Goal: Task Accomplishment & Management: Manage account settings

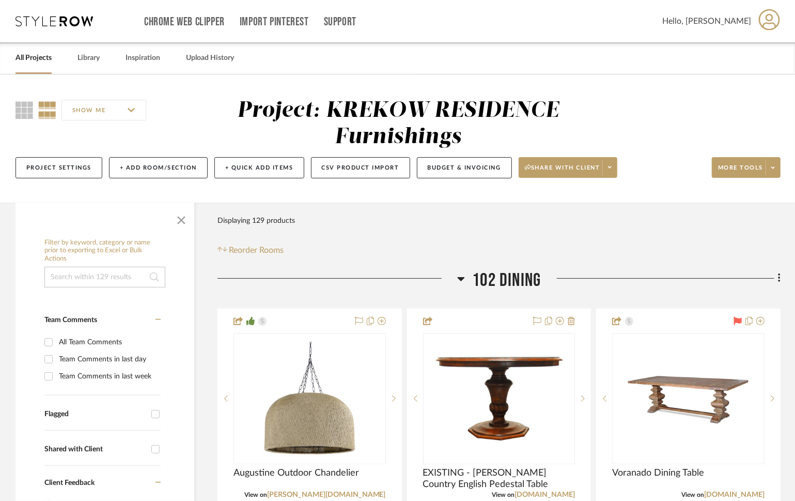
click at [43, 61] on link "All Projects" at bounding box center [34, 58] width 36 height 14
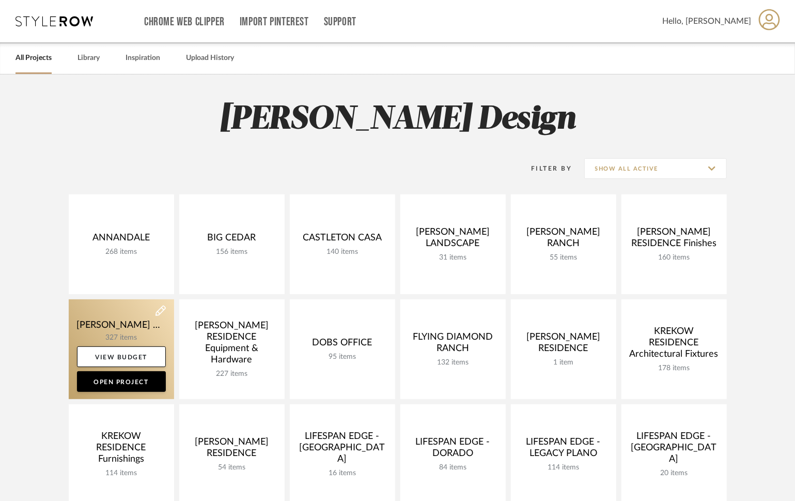
click at [106, 318] on link at bounding box center [121, 349] width 105 height 100
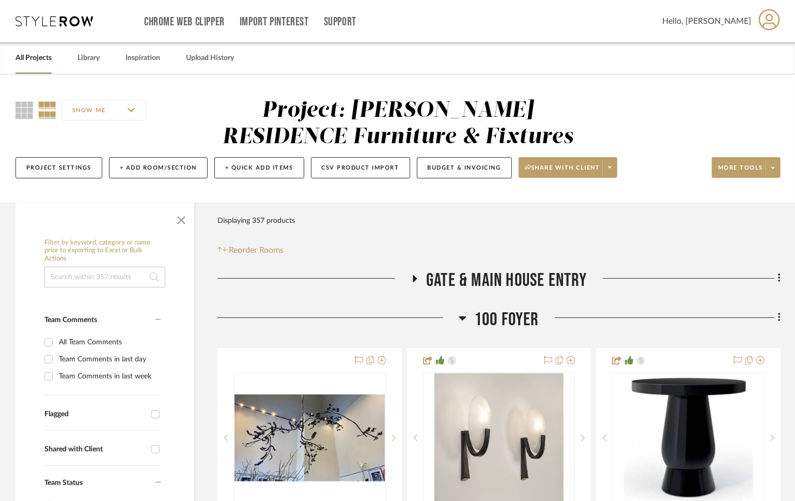
click at [472, 316] on h3 "100 Foyer" at bounding box center [499, 319] width 81 height 22
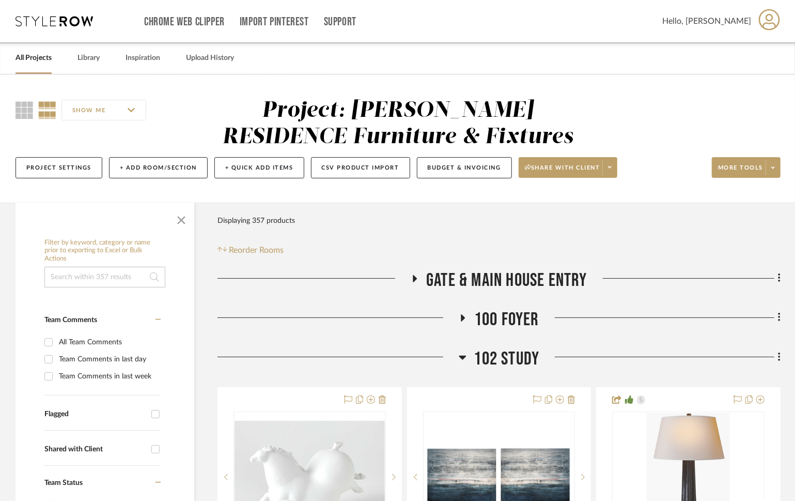
click at [475, 354] on span "102 Study" at bounding box center [507, 359] width 66 height 22
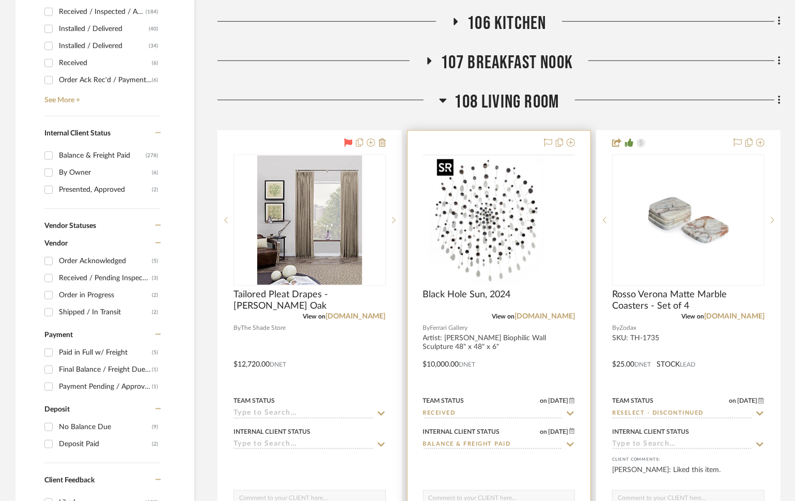
scroll to position [493, 0]
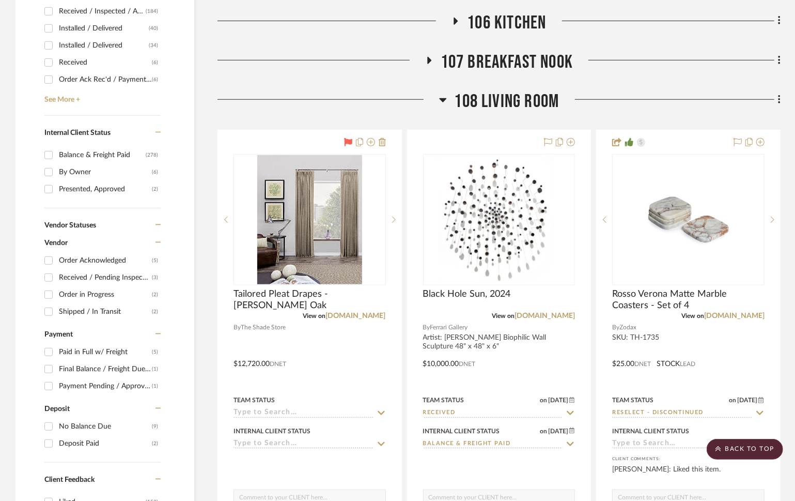
click at [520, 99] on span "108 Living Room" at bounding box center [507, 101] width 105 height 22
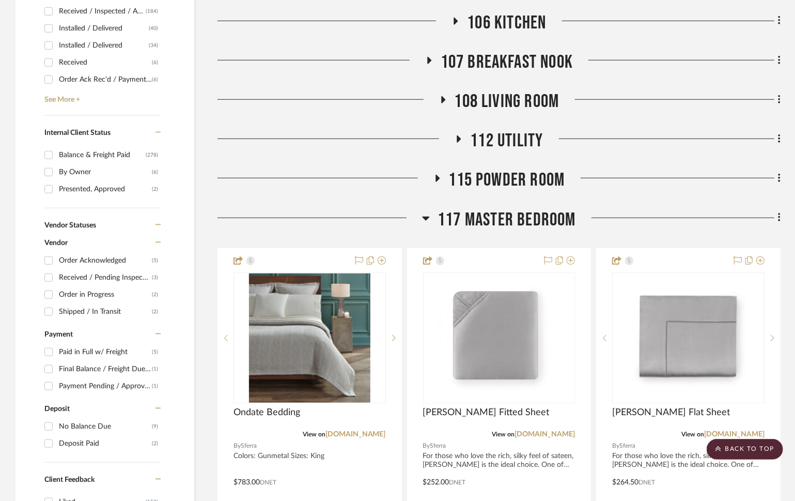
click at [518, 220] on span "117 Master Bedroom" at bounding box center [507, 220] width 138 height 22
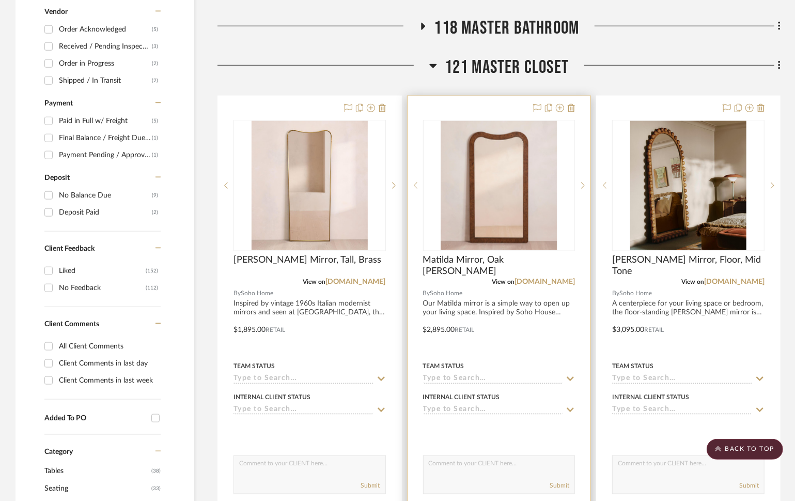
scroll to position [724, 0]
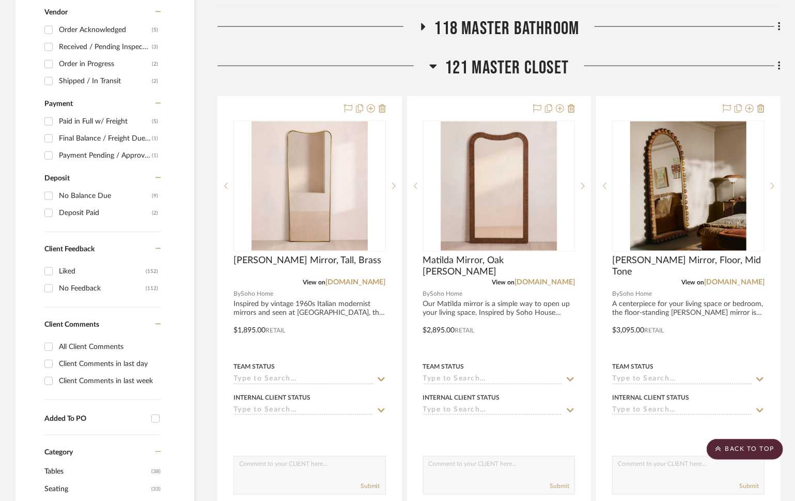
click at [508, 77] on span "121 Master Closet" at bounding box center [507, 68] width 124 height 22
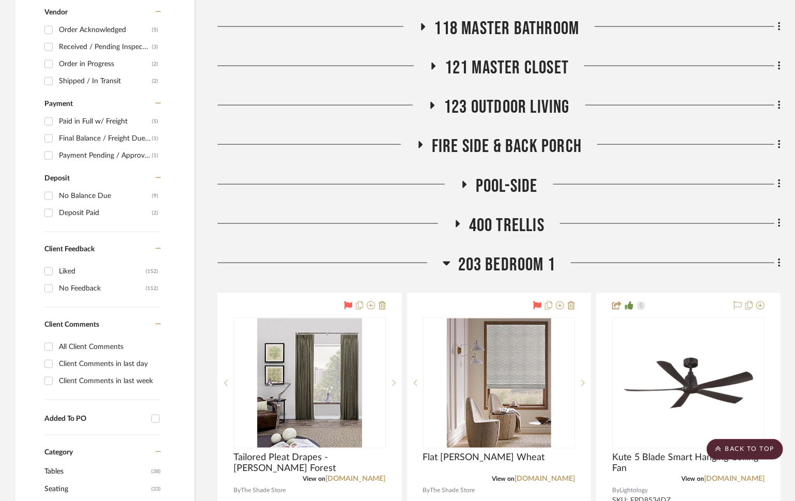
click at [491, 266] on span "203 Bedroom 1" at bounding box center [507, 265] width 98 height 22
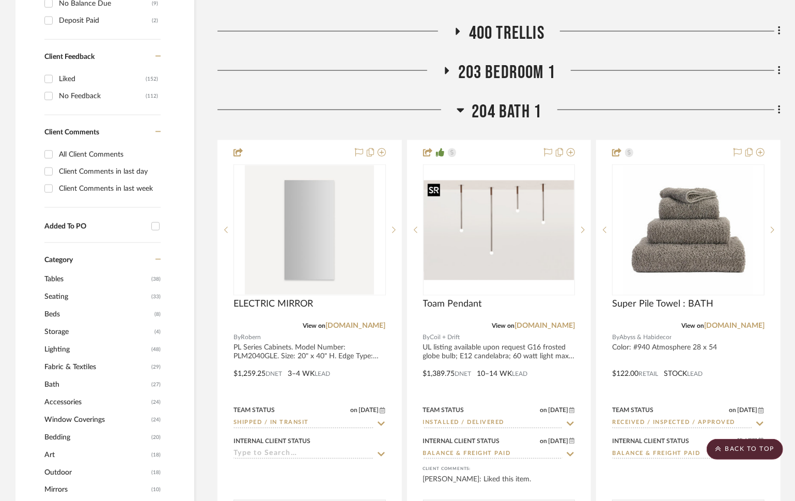
scroll to position [915, 0]
click at [504, 113] on span "204 Bath 1" at bounding box center [507, 113] width 70 height 22
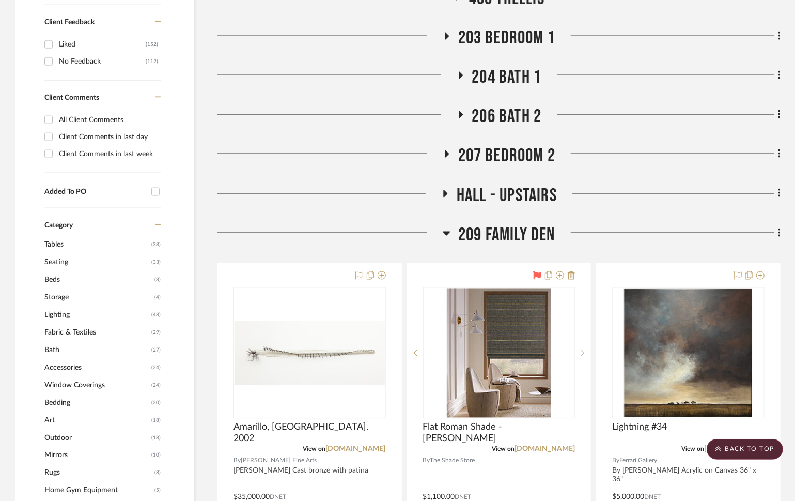
scroll to position [952, 0]
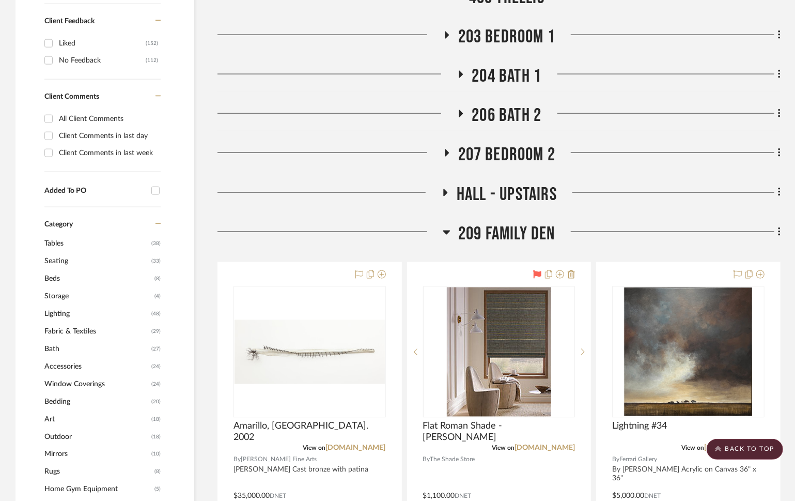
click at [515, 109] on span "206 Bath 2" at bounding box center [507, 115] width 70 height 22
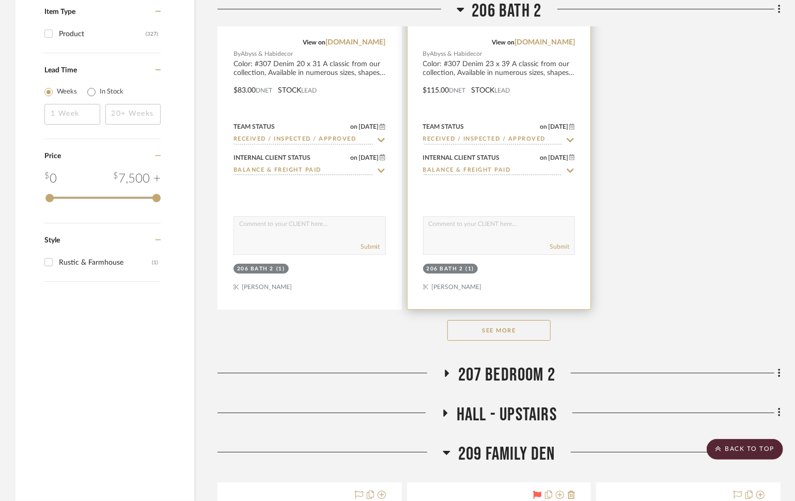
scroll to position [2231, 0]
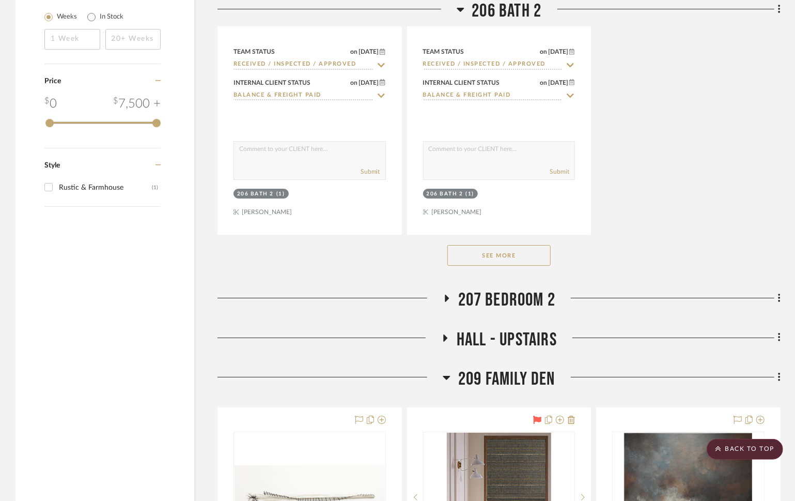
click at [498, 252] on button "See More" at bounding box center [498, 255] width 103 height 21
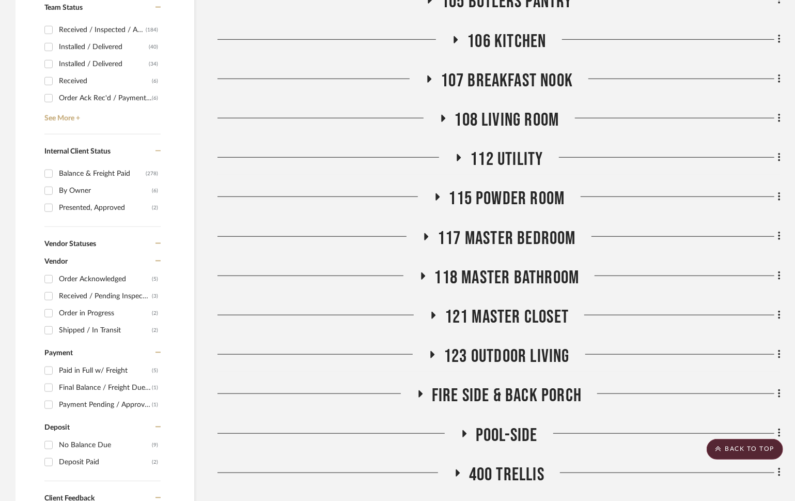
scroll to position [0, 0]
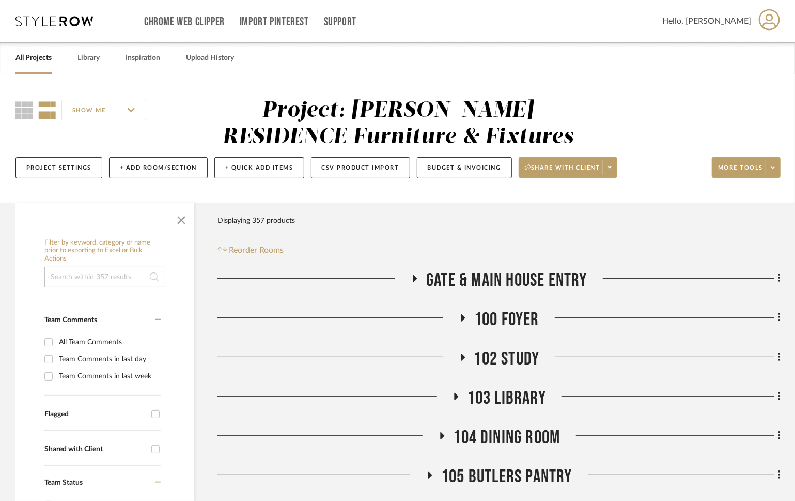
drag, startPoint x: 37, startPoint y: 60, endPoint x: 44, endPoint y: 61, distance: 7.3
click at [37, 60] on link "All Projects" at bounding box center [34, 58] width 36 height 14
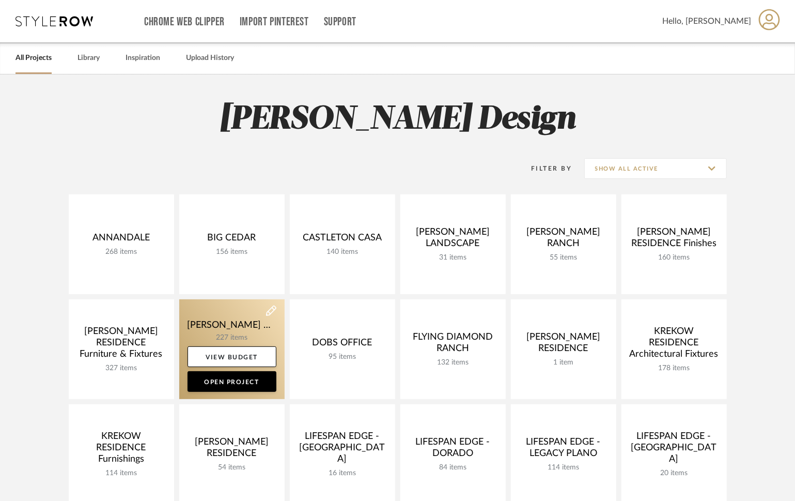
click at [239, 329] on link at bounding box center [231, 349] width 105 height 100
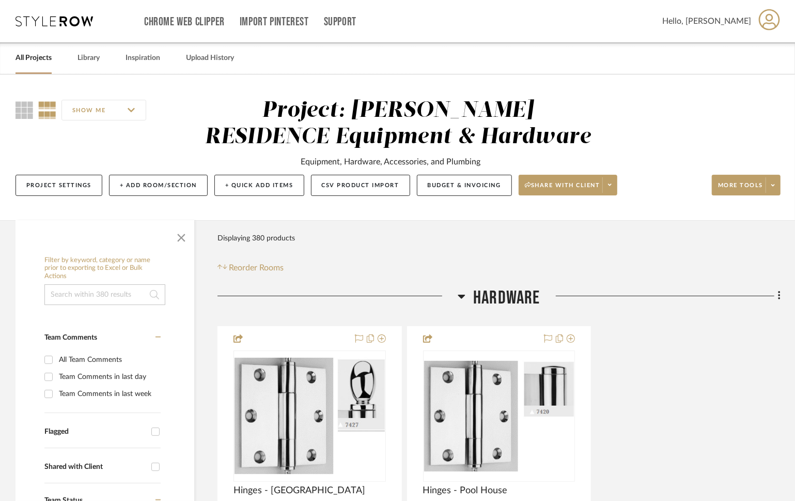
scroll to position [3, 0]
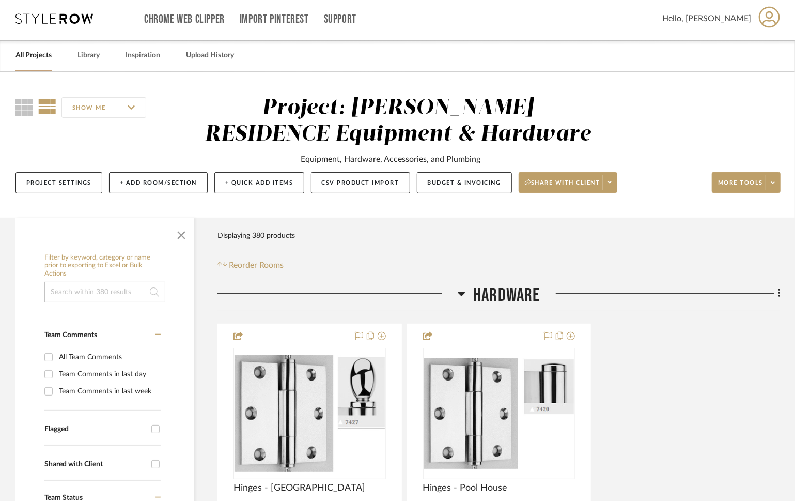
click at [467, 294] on h3 "HARDWARE" at bounding box center [499, 295] width 83 height 22
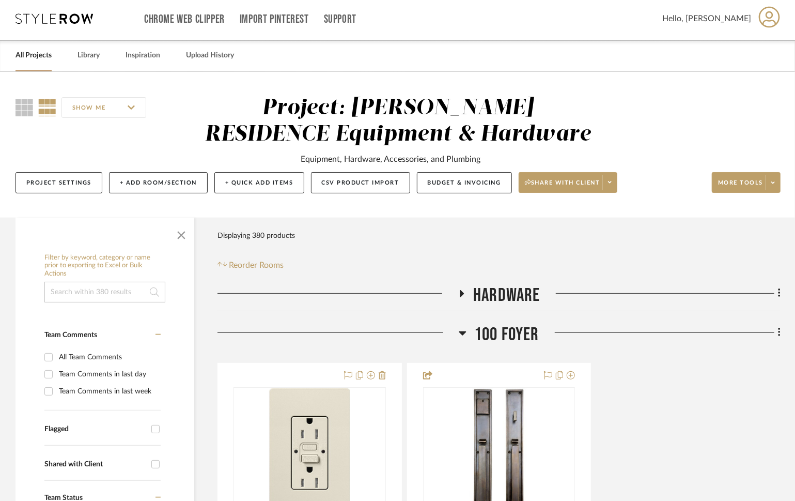
click at [476, 334] on span "100 Foyer" at bounding box center [506, 334] width 65 height 22
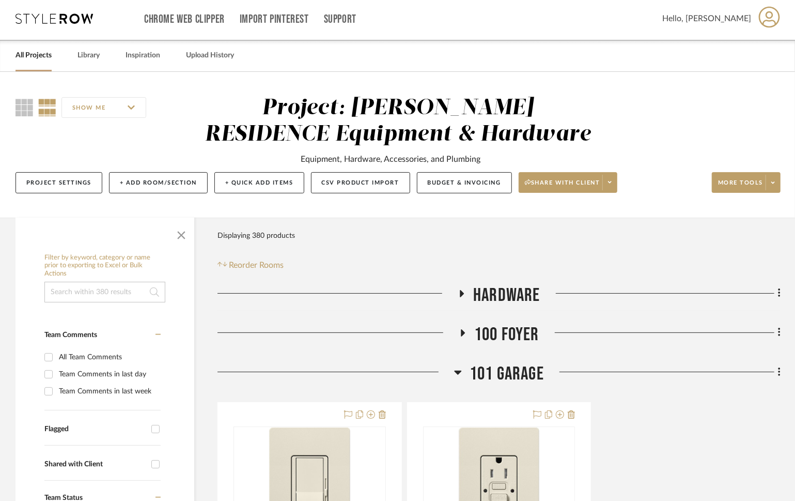
click at [490, 365] on span "101 Garage" at bounding box center [507, 374] width 74 height 22
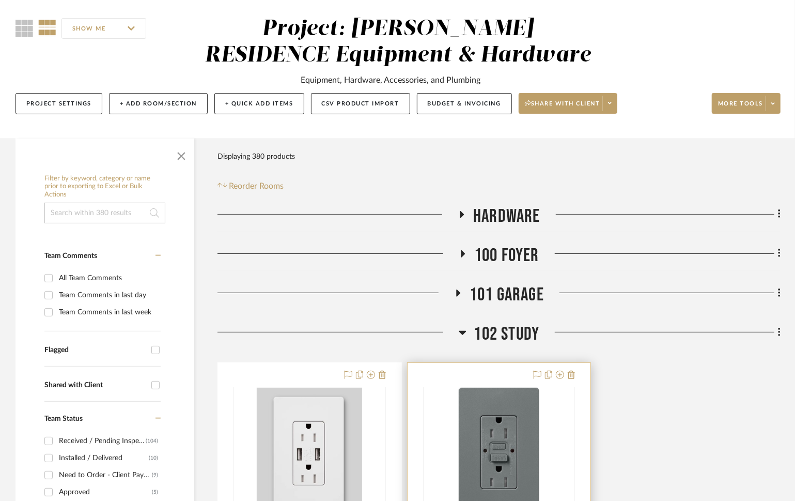
scroll to position [91, 0]
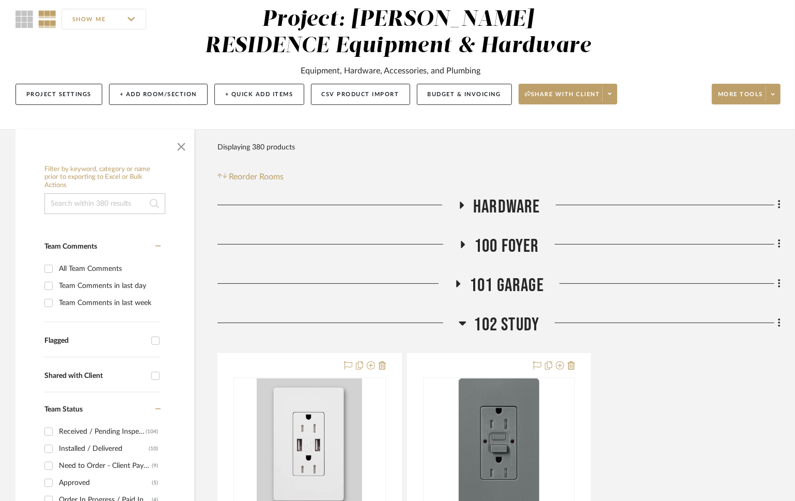
click at [495, 330] on span "102 STUDY" at bounding box center [507, 325] width 66 height 22
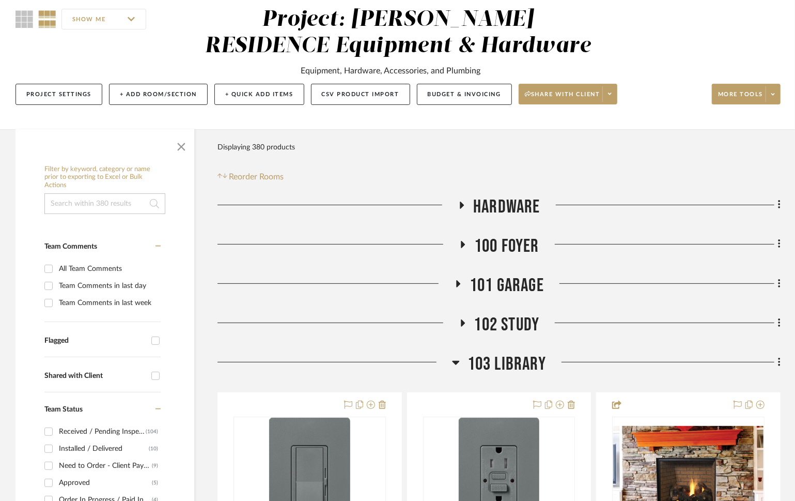
click at [498, 362] on span "103 Library" at bounding box center [507, 364] width 79 height 22
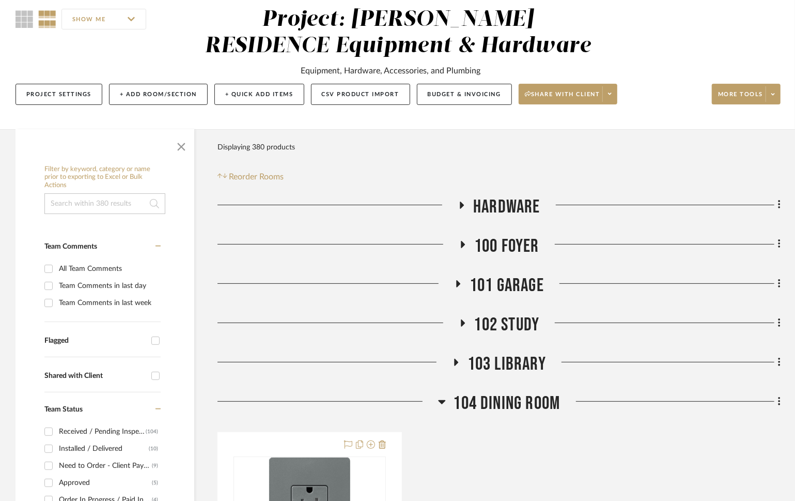
click at [517, 399] on span "104 Dining Room" at bounding box center [507, 403] width 107 height 22
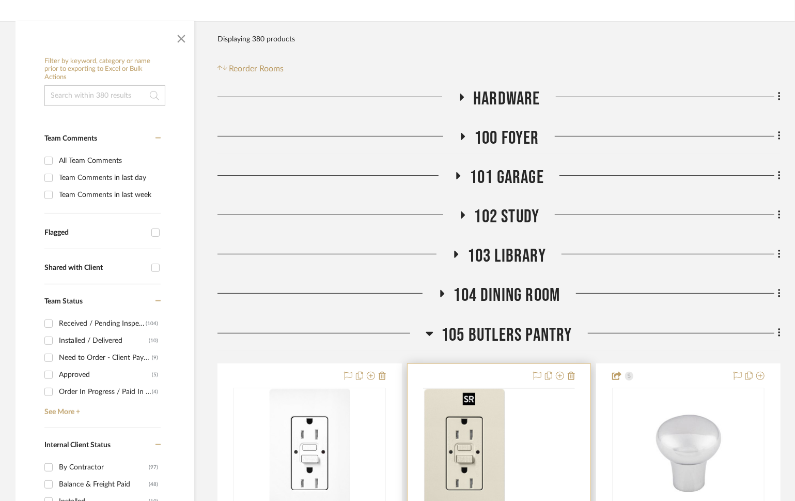
scroll to position [254, 0]
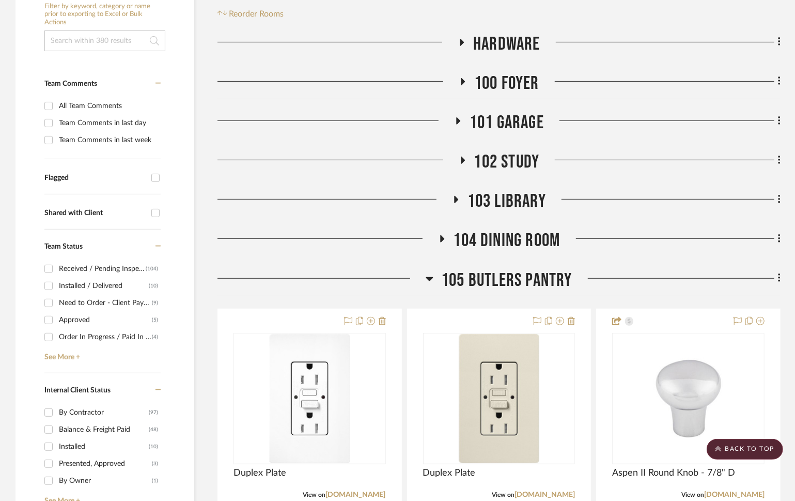
click at [512, 282] on span "105 Butlers Pantry" at bounding box center [506, 280] width 131 height 22
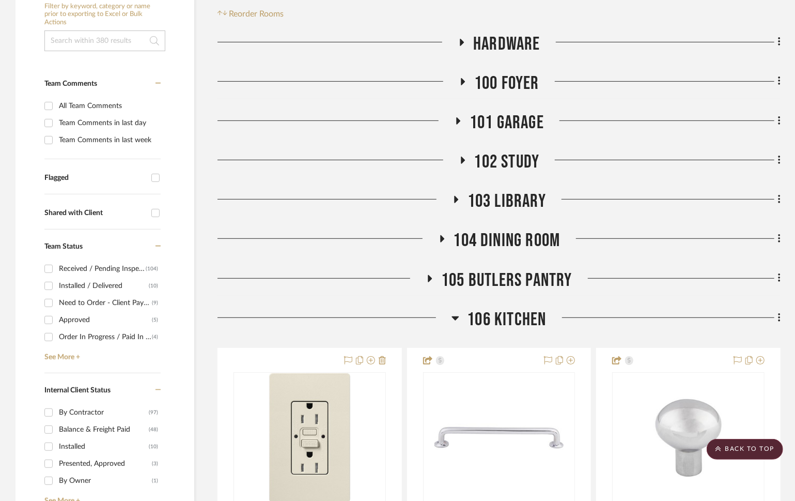
click at [514, 318] on span "106 Kitchen" at bounding box center [506, 319] width 79 height 22
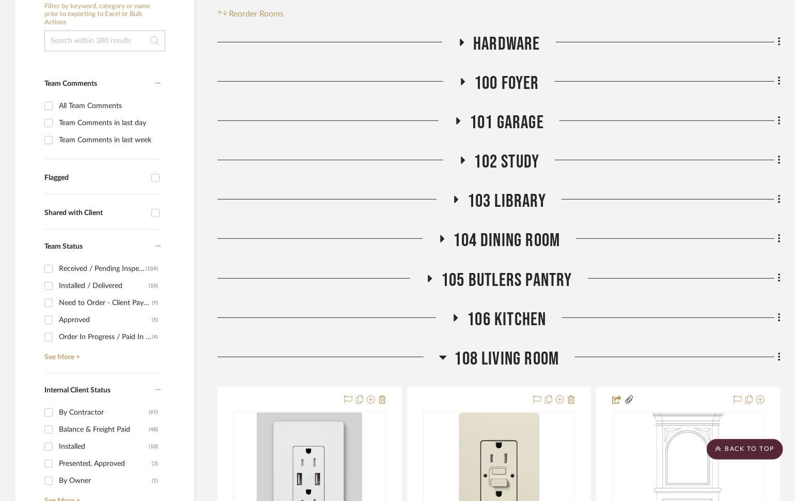
click at [516, 353] on span "108 Living Room" at bounding box center [507, 359] width 105 height 22
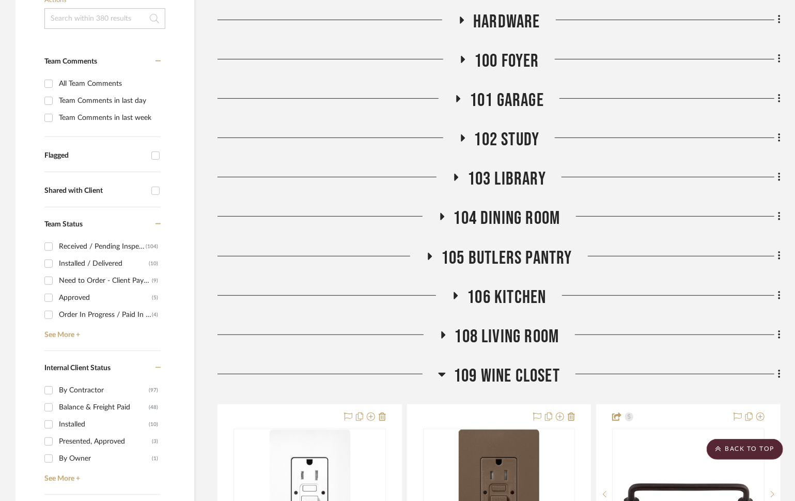
click at [511, 373] on span "109 Wine Closet" at bounding box center [507, 376] width 106 height 22
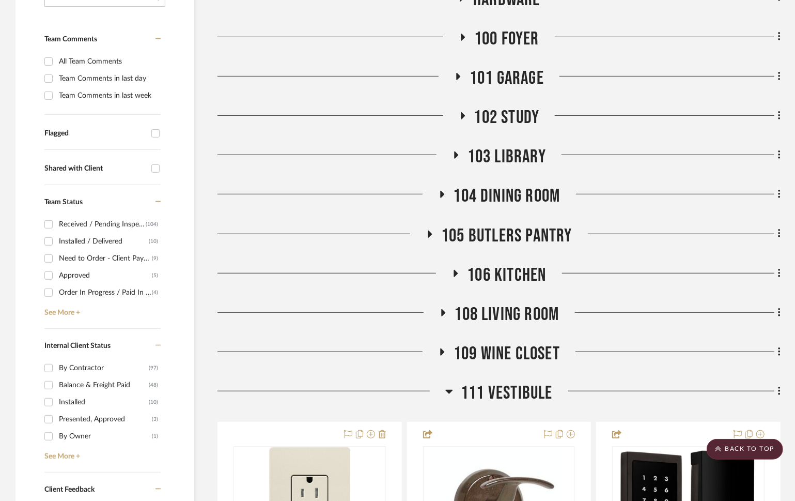
click at [508, 383] on span "111 VESTIBULE" at bounding box center [507, 393] width 92 height 22
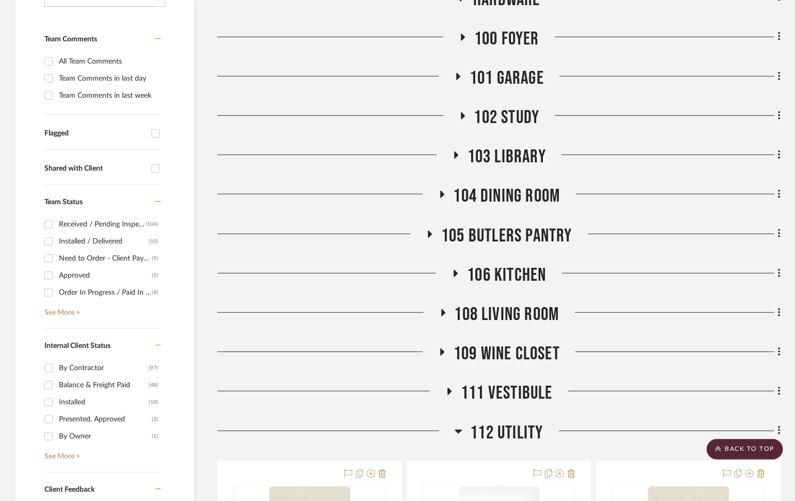
scroll to position [409, 0]
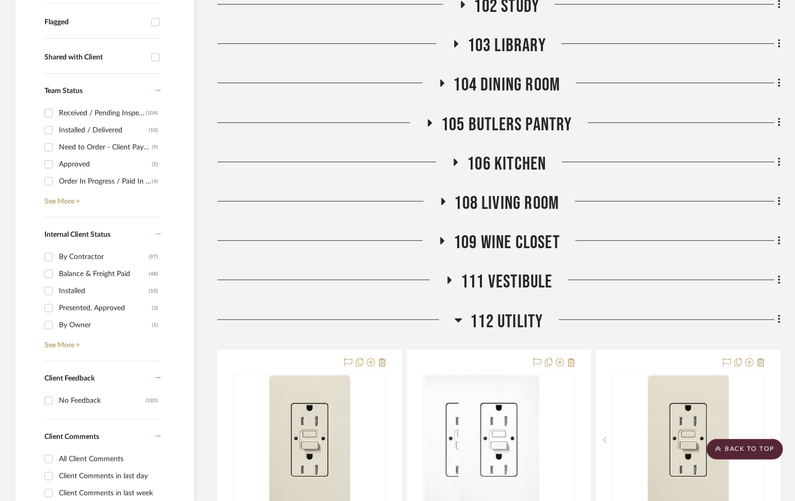
click at [510, 321] on span "112 Utility" at bounding box center [506, 322] width 73 height 22
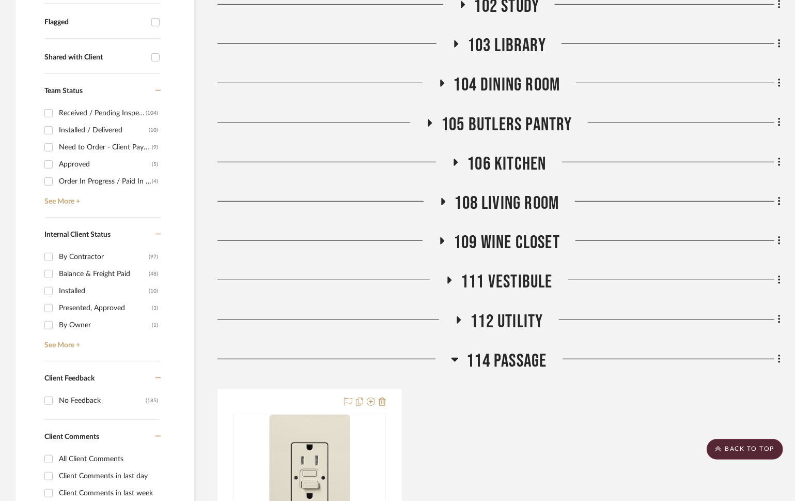
click at [506, 362] on span "114 Passage" at bounding box center [507, 361] width 80 height 22
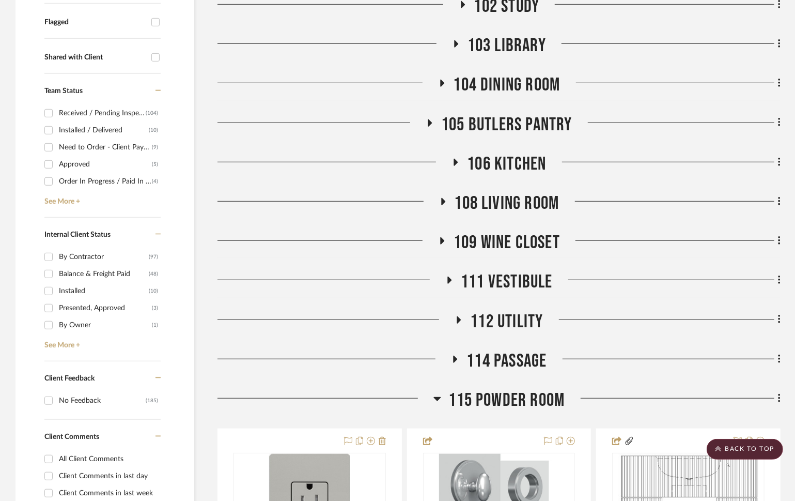
click at [510, 395] on span "115 Powder Room" at bounding box center [507, 400] width 116 height 22
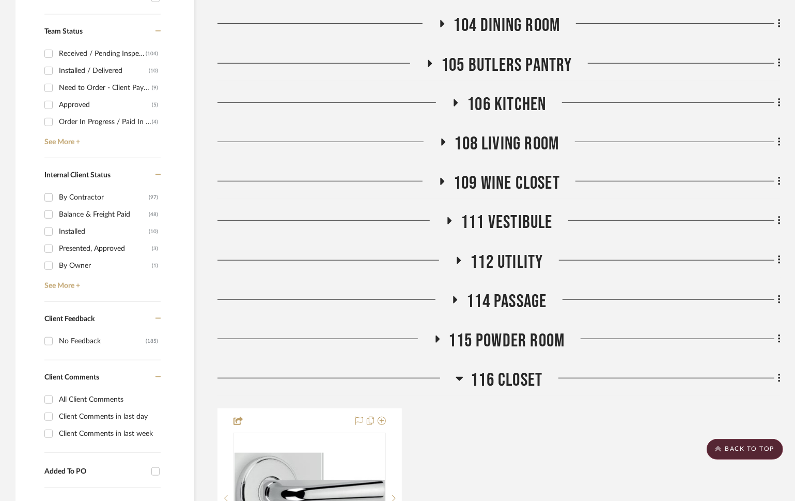
scroll to position [526, 0]
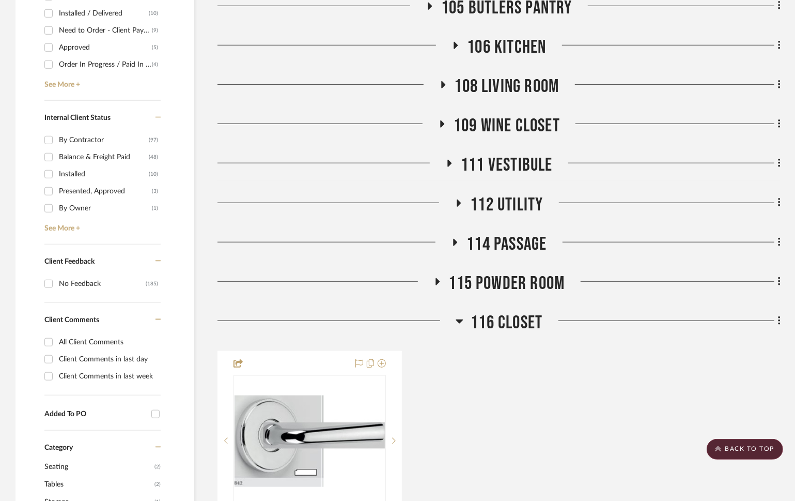
click at [507, 318] on span "116 CLOSET" at bounding box center [507, 323] width 72 height 22
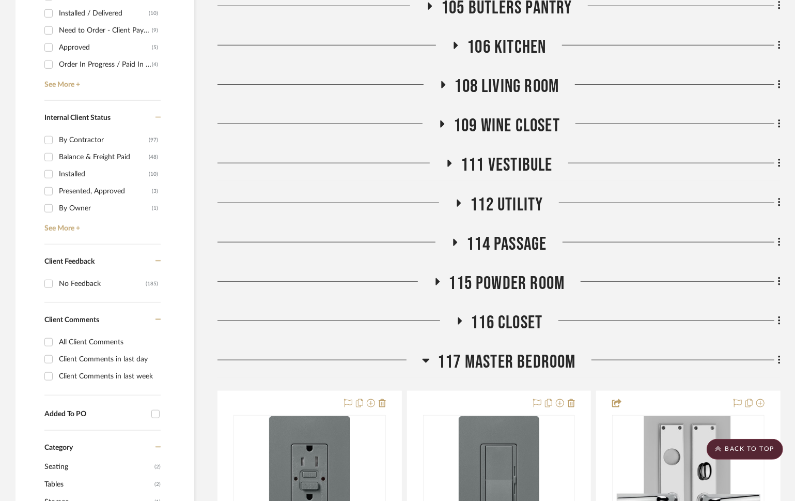
click at [509, 363] on span "117 Master Bedroom" at bounding box center [507, 362] width 138 height 22
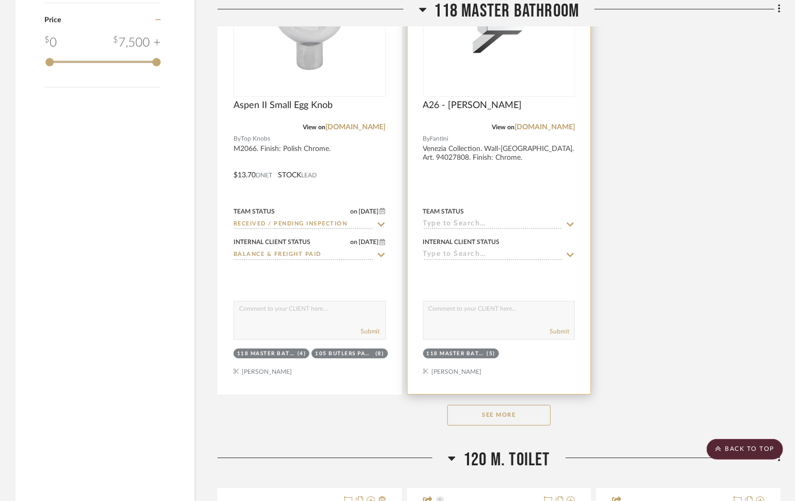
scroll to position [1931, 0]
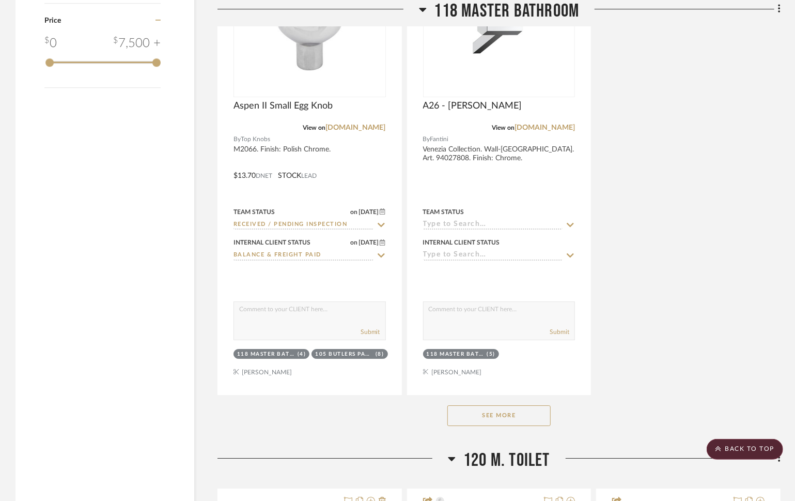
click at [507, 409] on button "See More" at bounding box center [498, 415] width 103 height 21
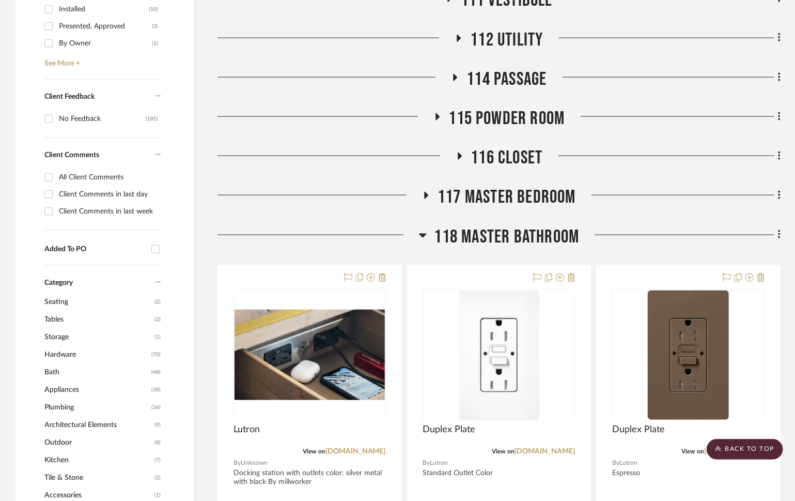
scroll to position [711, 0]
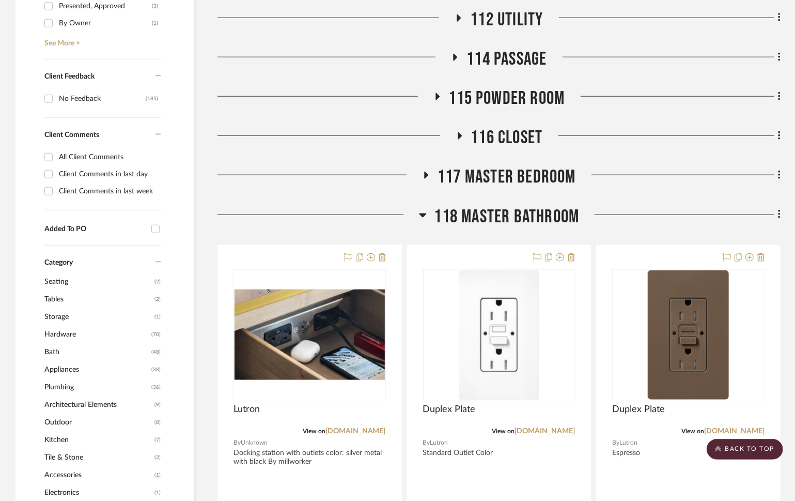
click at [488, 221] on span "118 Master Bathroom" at bounding box center [507, 217] width 145 height 22
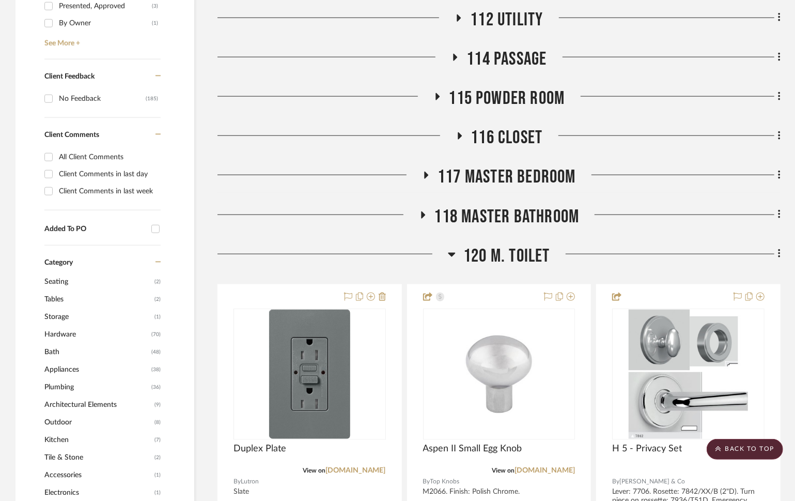
click at [510, 256] on span "120 M. TOILET" at bounding box center [507, 256] width 87 height 22
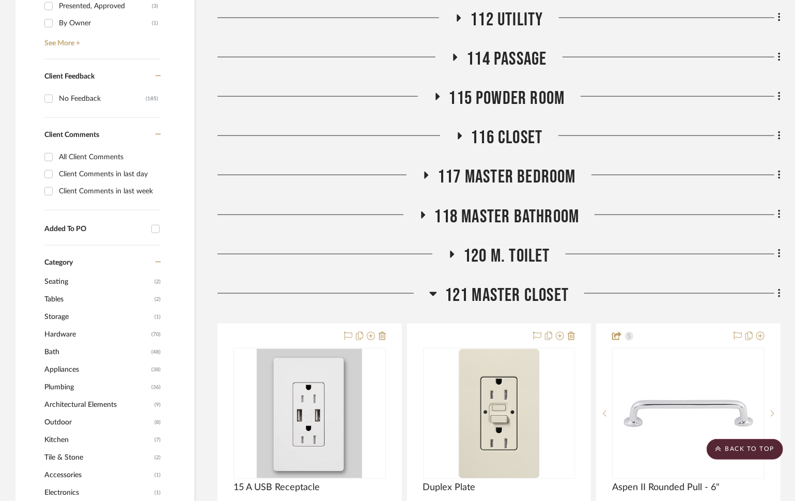
click at [510, 296] on span "121 Master Closet" at bounding box center [507, 295] width 124 height 22
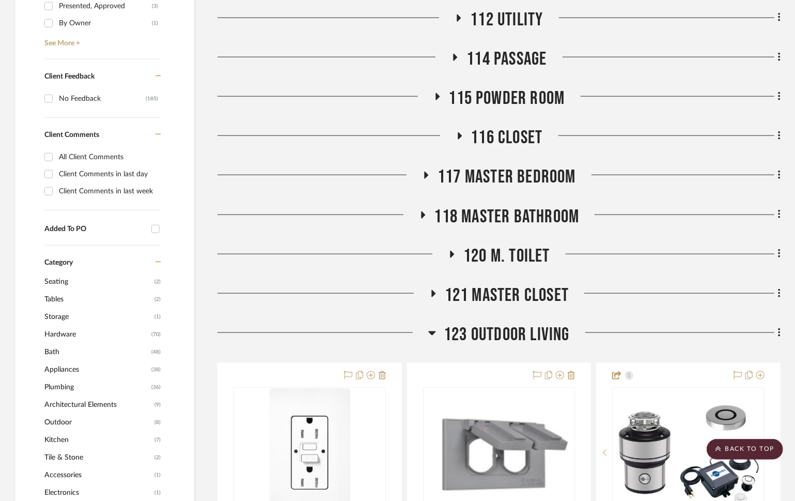
click at [508, 334] on span "123 Outdoor Living" at bounding box center [507, 334] width 126 height 22
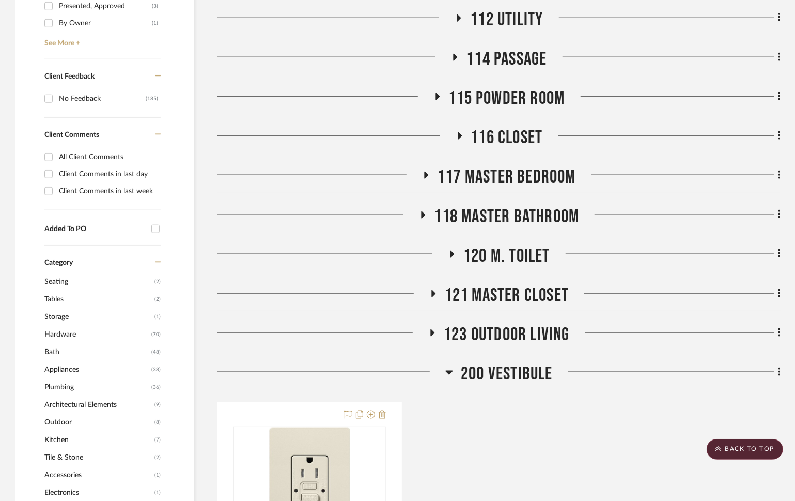
click at [505, 381] on span "200 Vestibule" at bounding box center [507, 374] width 92 height 22
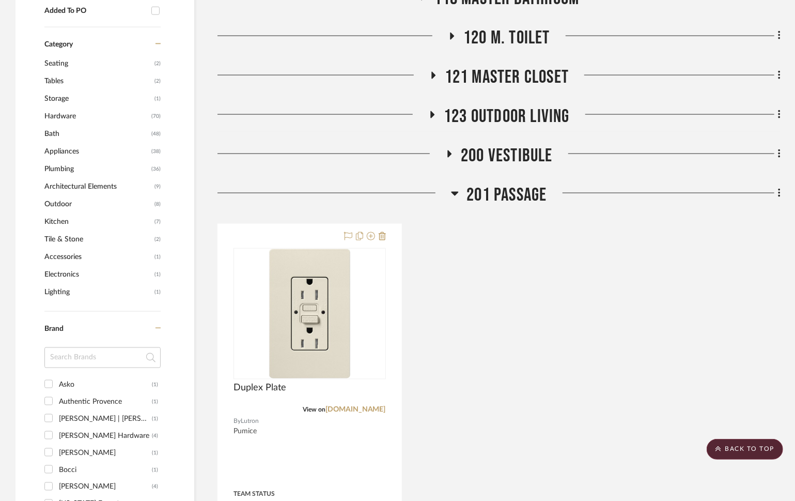
scroll to position [938, 0]
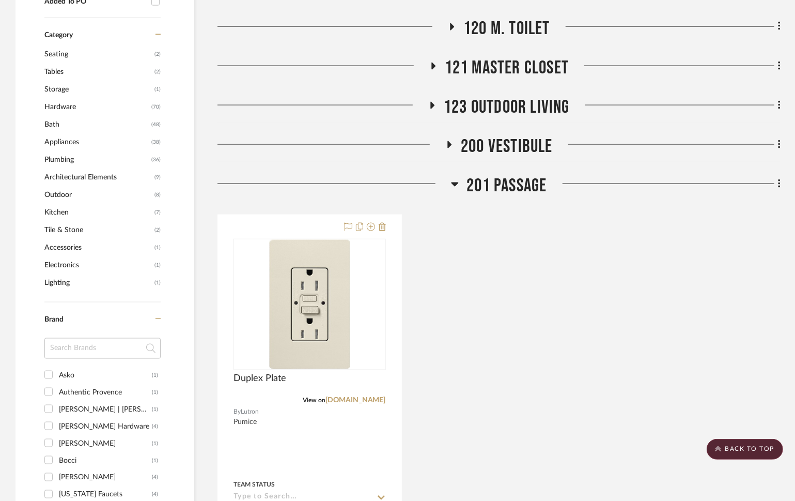
click at [527, 183] on span "201 Passage" at bounding box center [507, 186] width 80 height 22
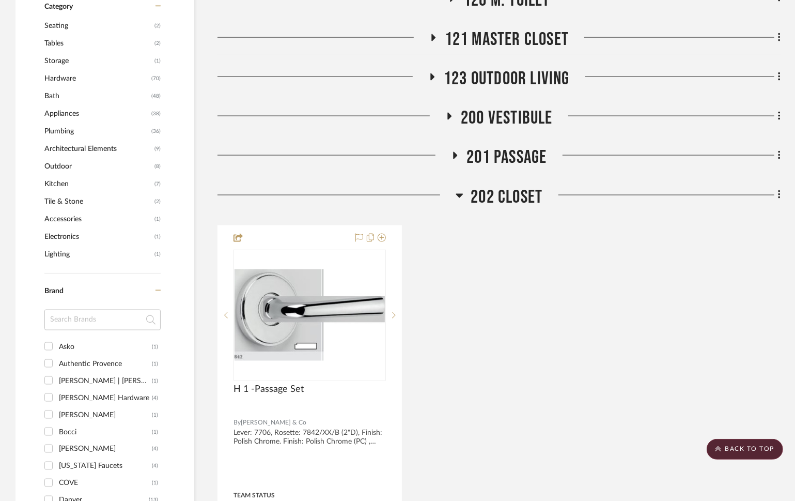
click at [507, 200] on span "202 CLOSET" at bounding box center [507, 197] width 72 height 22
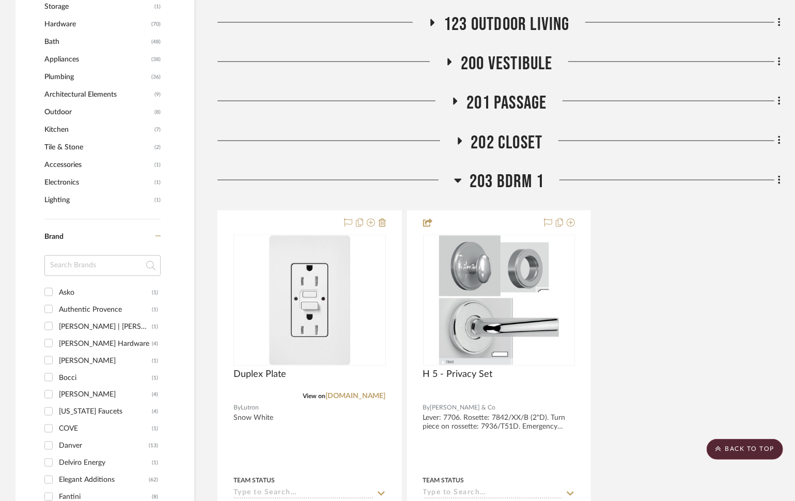
scroll to position [1078, 0]
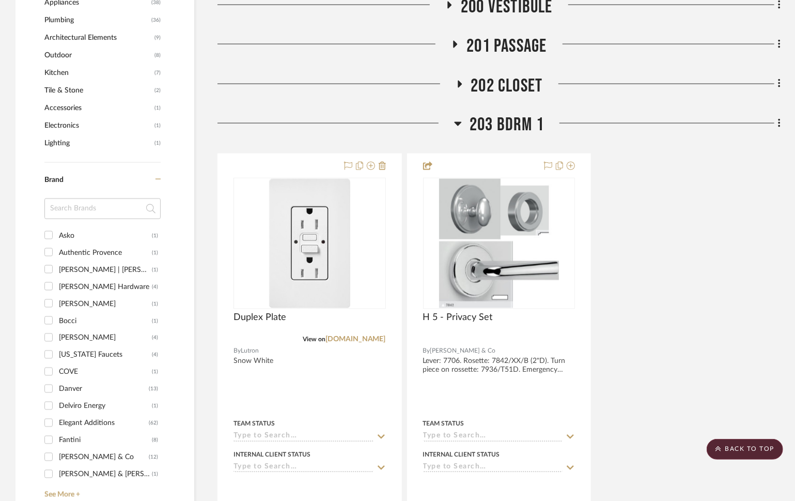
click at [509, 120] on span "203 BDRM 1" at bounding box center [507, 125] width 74 height 22
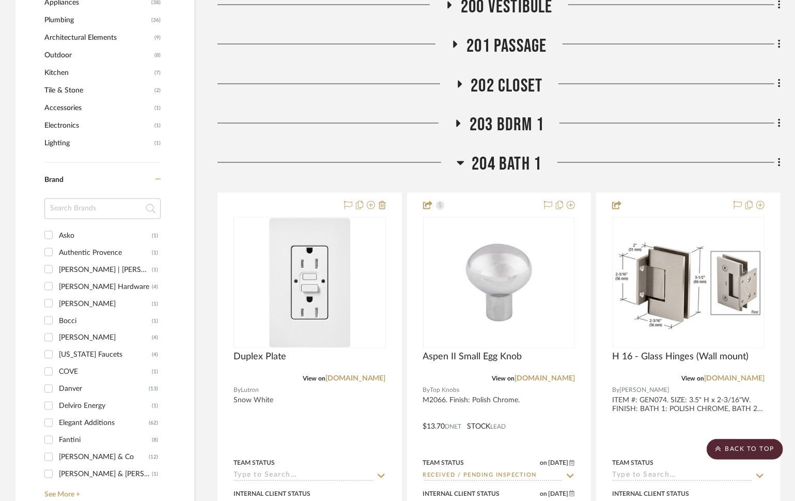
click at [523, 156] on span "204 Bath 1" at bounding box center [507, 164] width 70 height 22
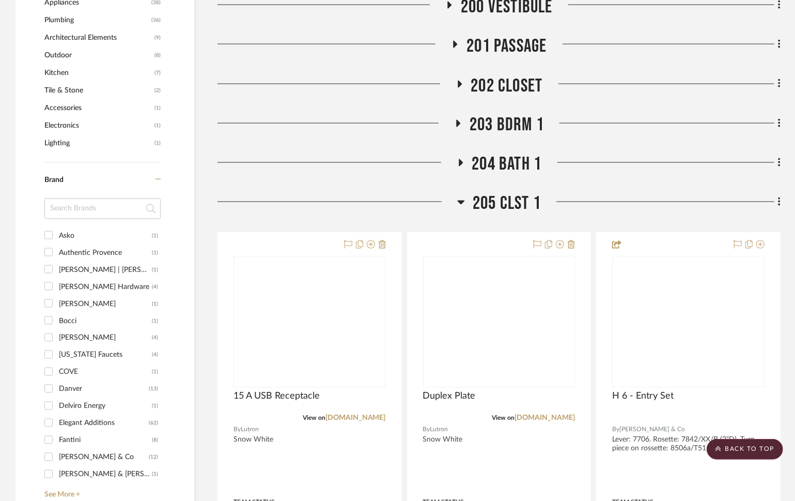
click at [514, 204] on span "205 CLST 1" at bounding box center [507, 204] width 68 height 22
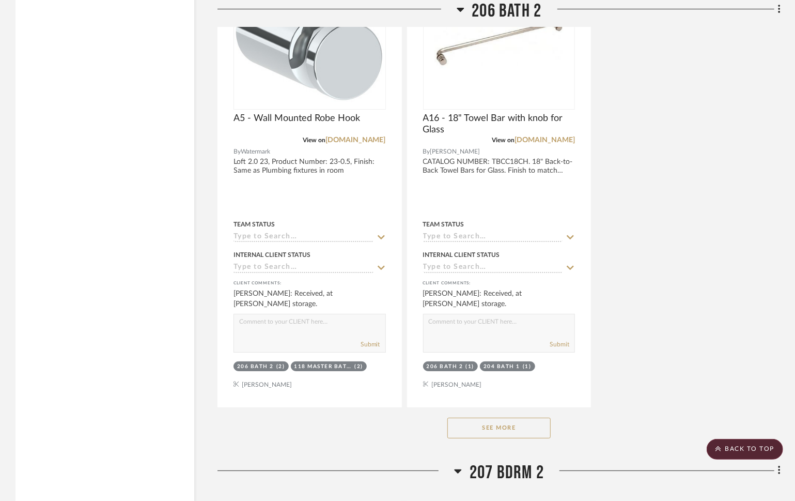
scroll to position [2379, 0]
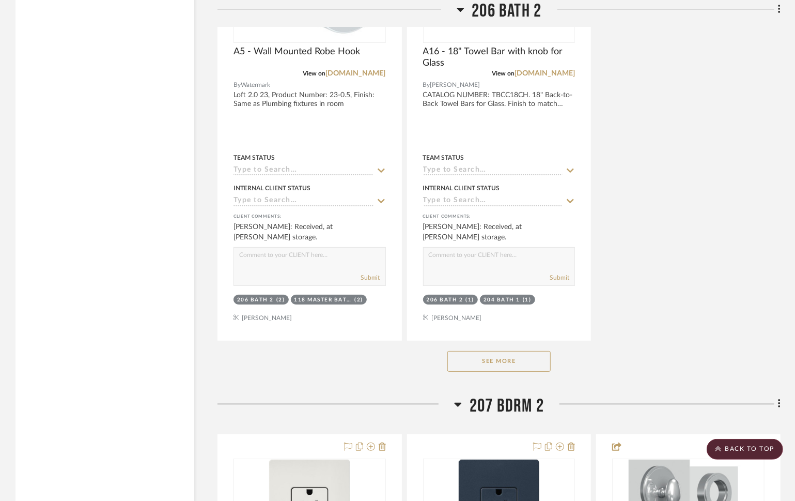
click at [517, 347] on div "See More" at bounding box center [499, 361] width 563 height 41
click at [512, 354] on button "See More" at bounding box center [498, 361] width 103 height 21
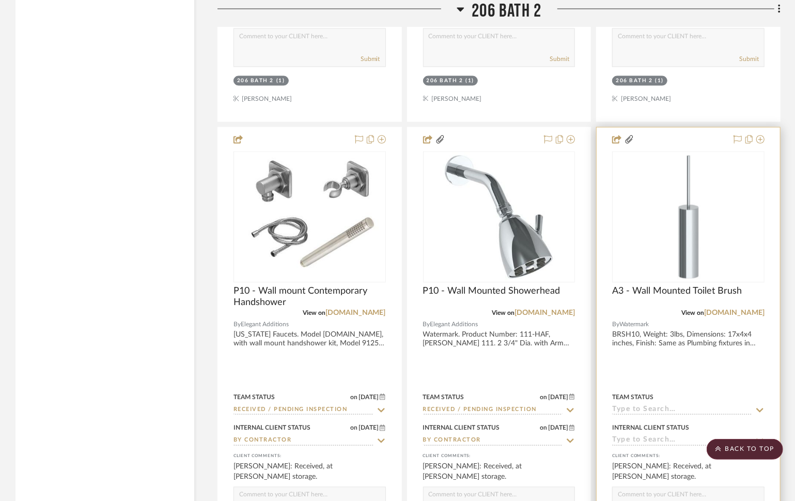
scroll to position [3626, 0]
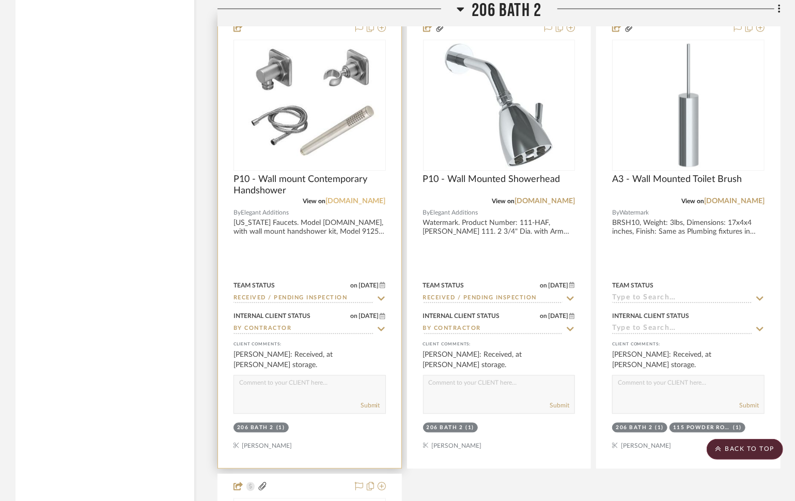
click at [350, 197] on link "[DOMAIN_NAME]" at bounding box center [356, 200] width 60 height 7
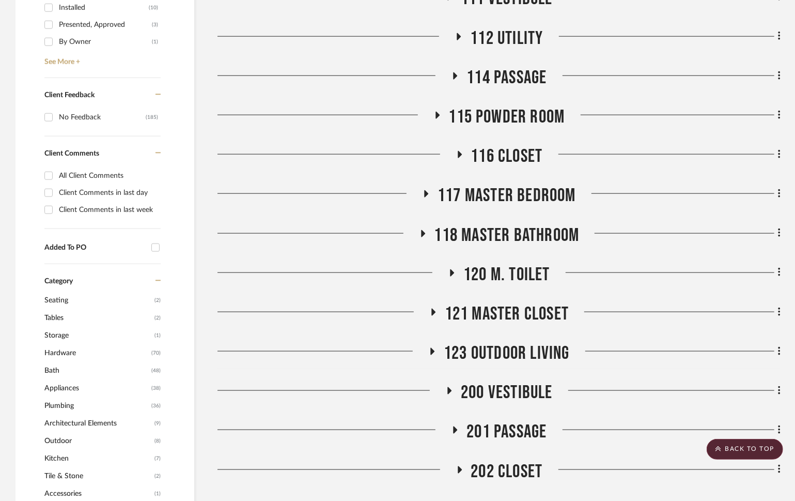
scroll to position [0, 0]
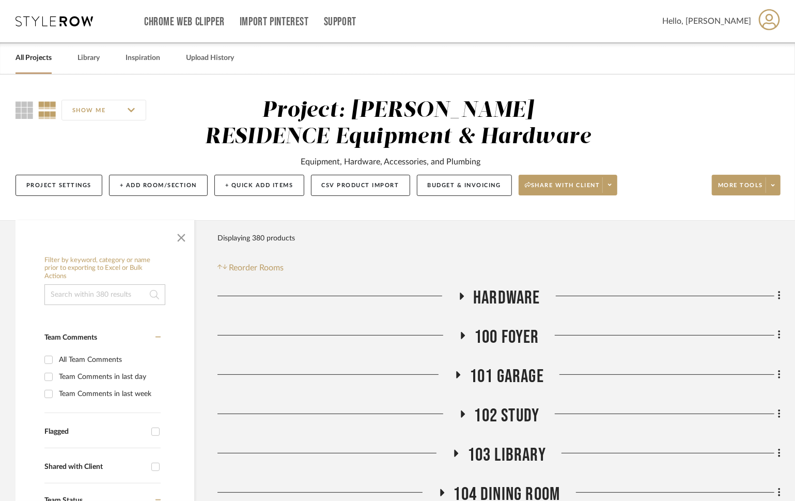
click at [25, 54] on link "All Projects" at bounding box center [34, 58] width 36 height 14
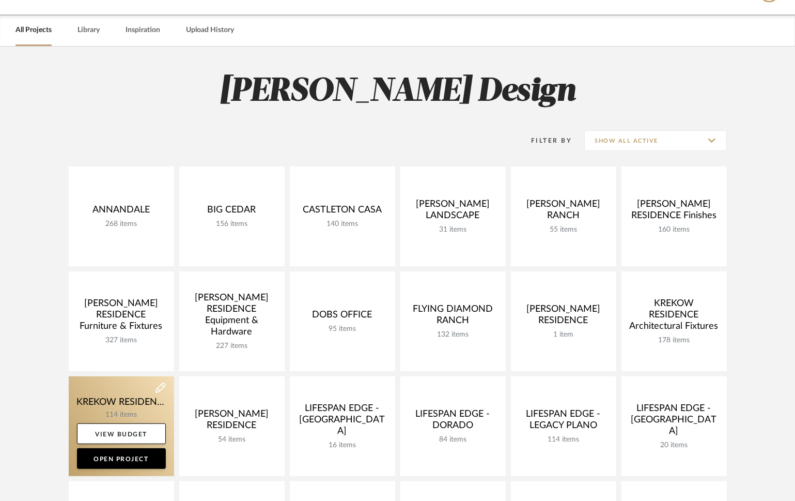
scroll to position [28, 0]
click at [112, 383] on link at bounding box center [121, 426] width 105 height 100
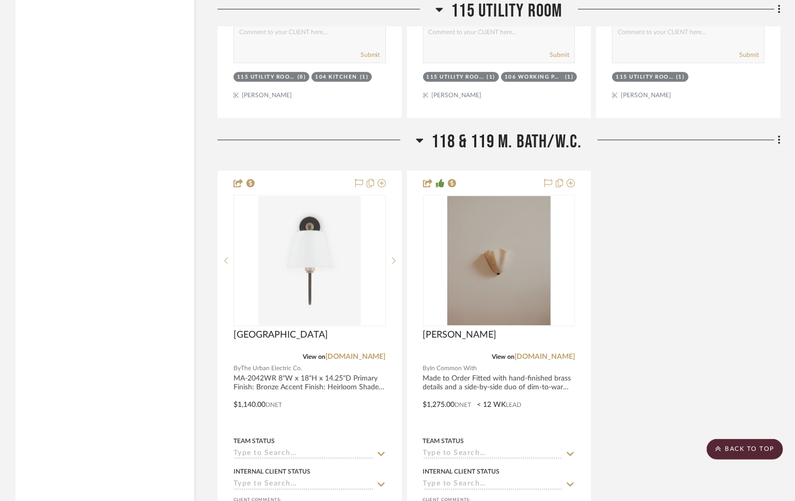
scroll to position [9021, 0]
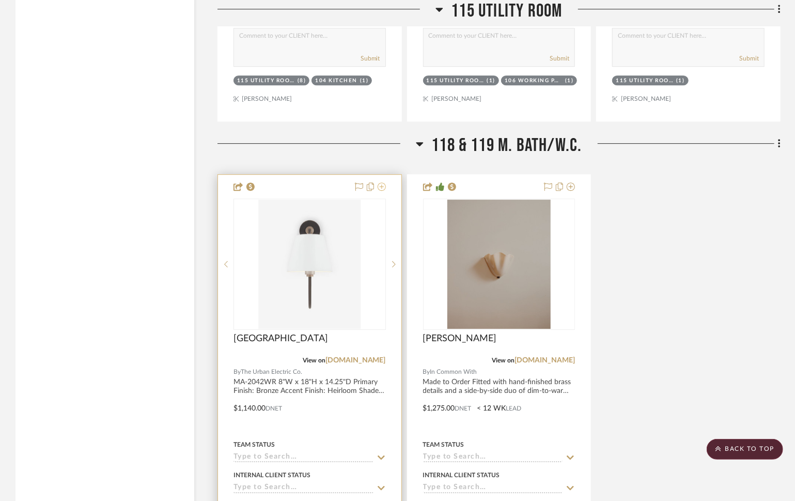
click at [382, 182] on icon at bounding box center [382, 186] width 8 height 8
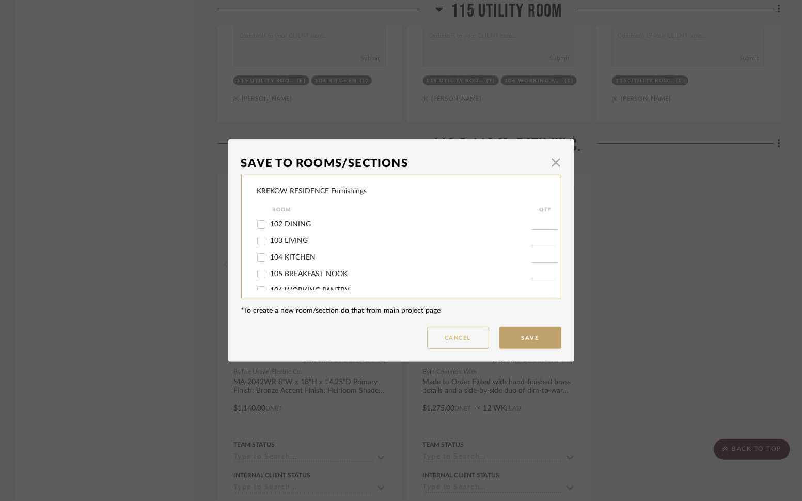
click at [439, 338] on button "Cancel" at bounding box center [458, 338] width 62 height 22
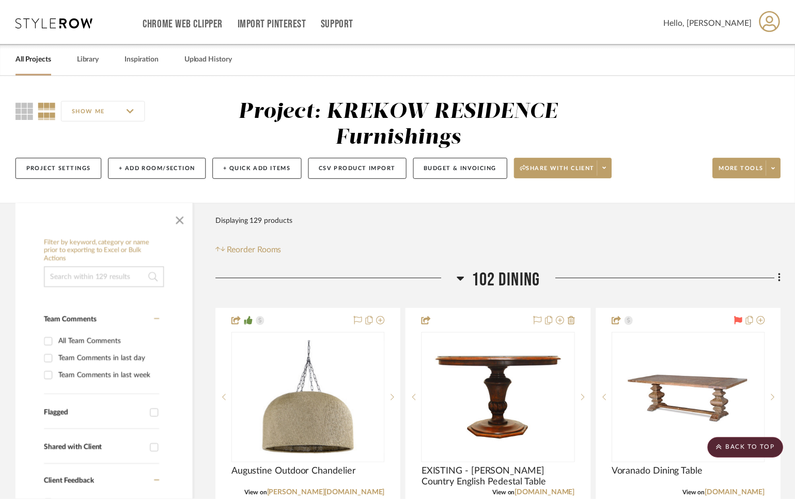
scroll to position [9021, 0]
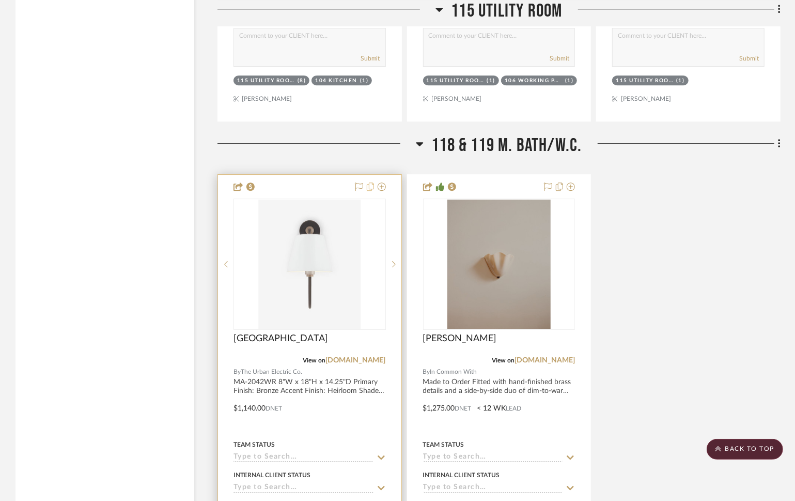
click at [371, 182] on icon at bounding box center [370, 186] width 7 height 8
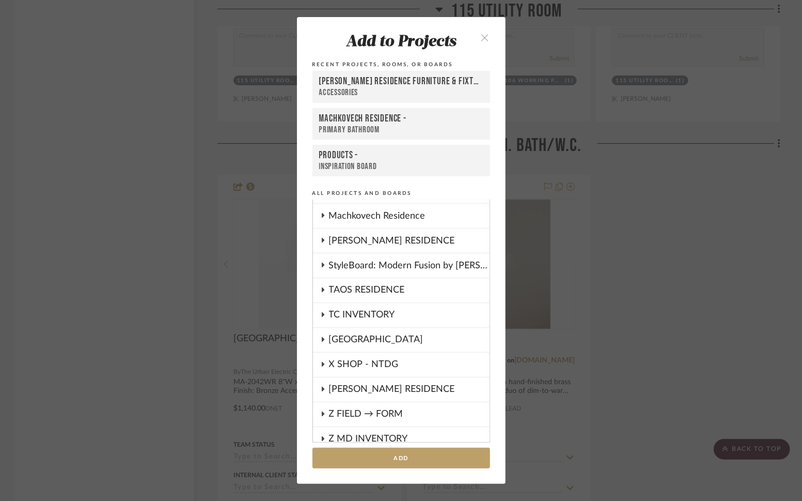
scroll to position [1046, 0]
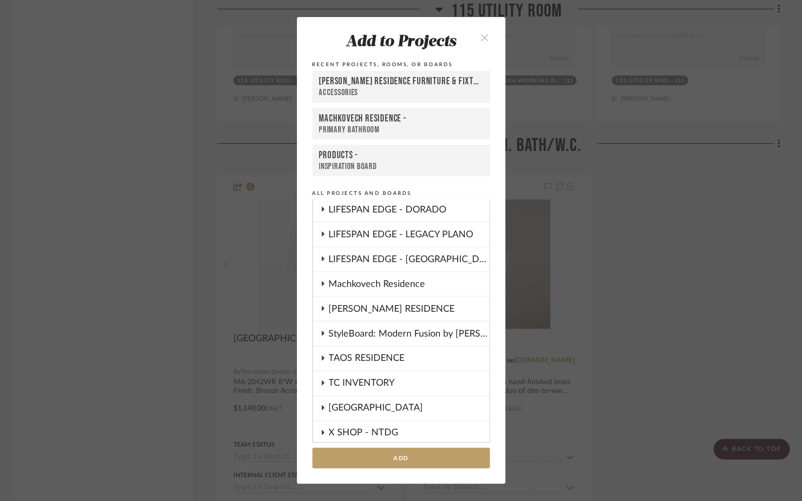
click at [409, 281] on div "Machkovech Residence" at bounding box center [409, 284] width 161 height 24
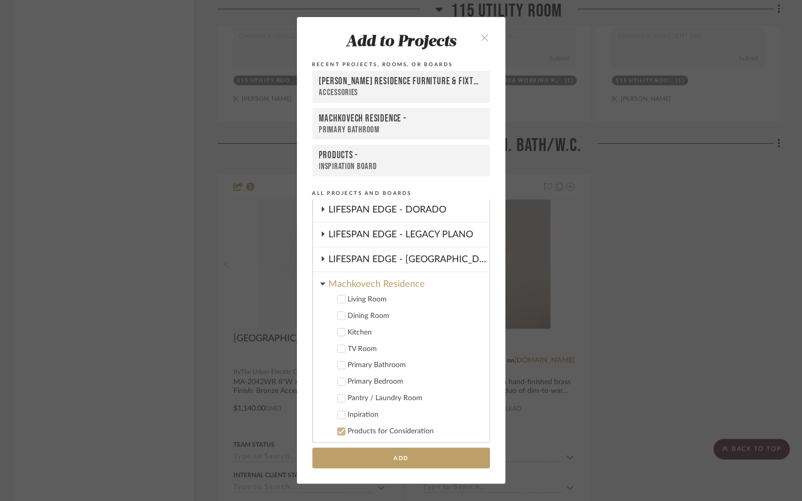
click at [367, 368] on div "Primary Bathroom" at bounding box center [414, 365] width 133 height 9
click at [468, 366] on input "1" at bounding box center [469, 365] width 26 height 10
type input "2"
click at [454, 461] on button "Add" at bounding box center [402, 457] width 178 height 21
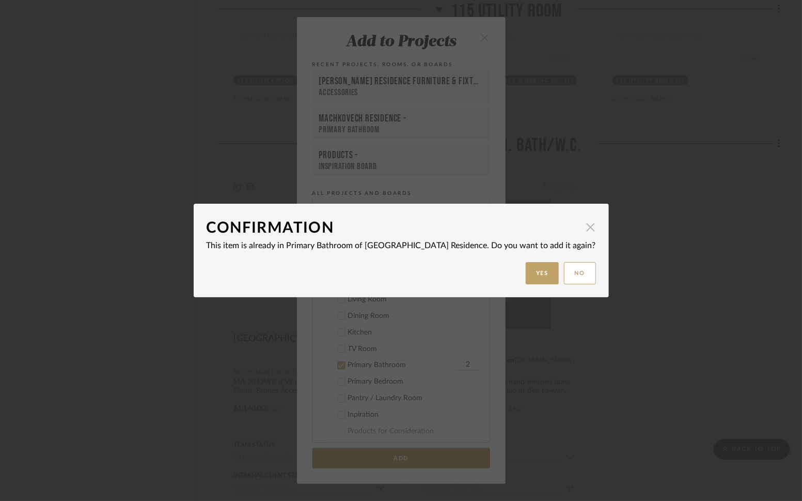
click at [581, 223] on span "button" at bounding box center [591, 227] width 21 height 21
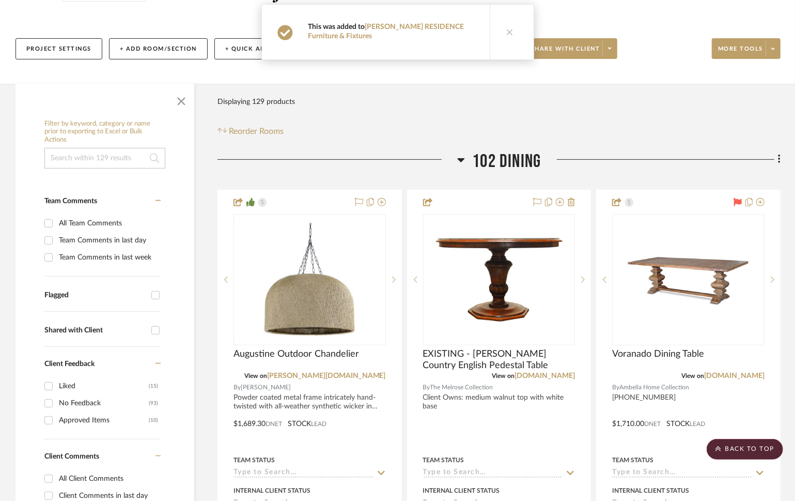
scroll to position [0, 0]
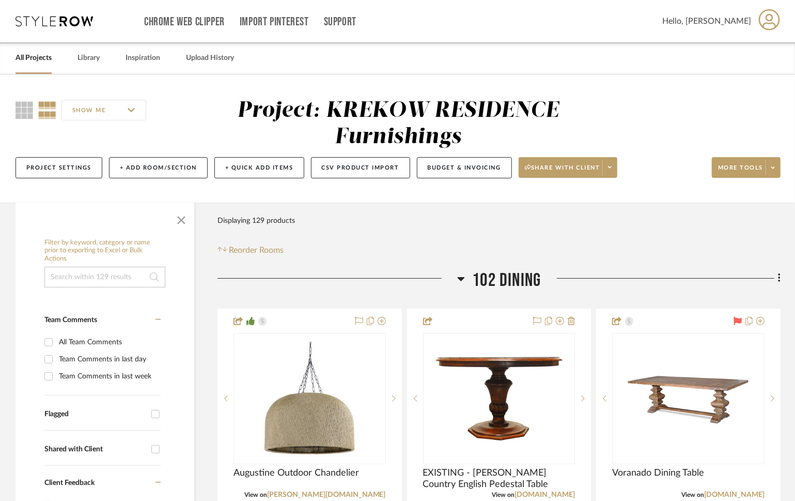
click at [27, 59] on link "All Projects" at bounding box center [34, 58] width 36 height 14
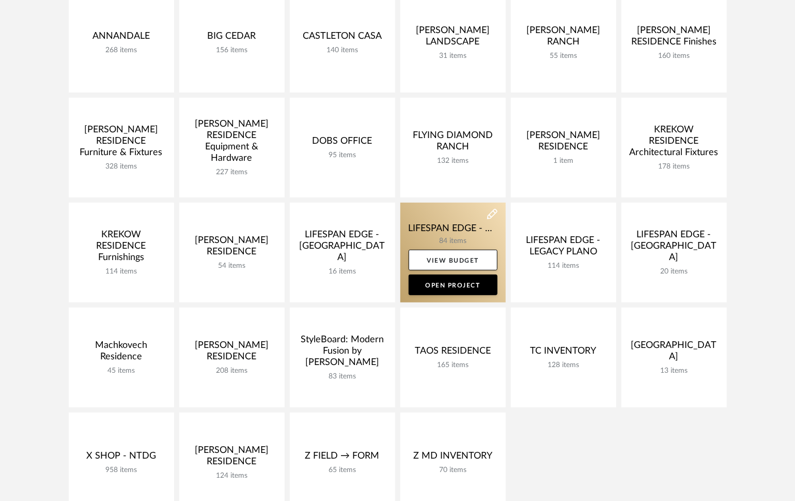
scroll to position [228, 0]
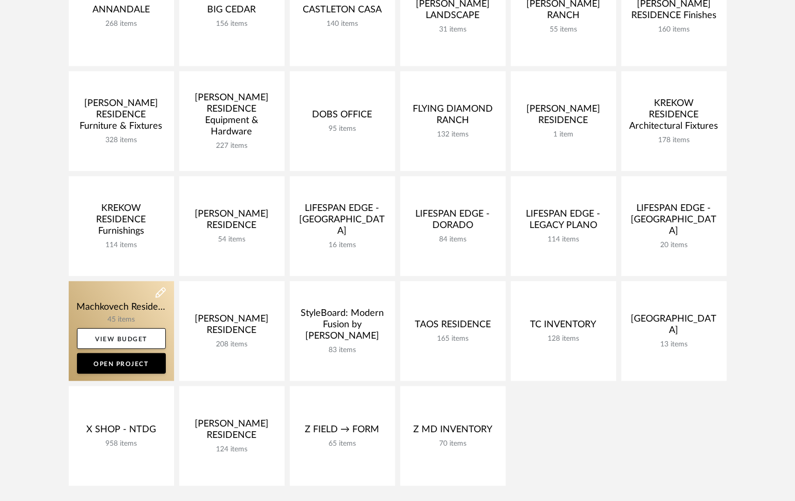
click at [119, 314] on link at bounding box center [121, 331] width 105 height 100
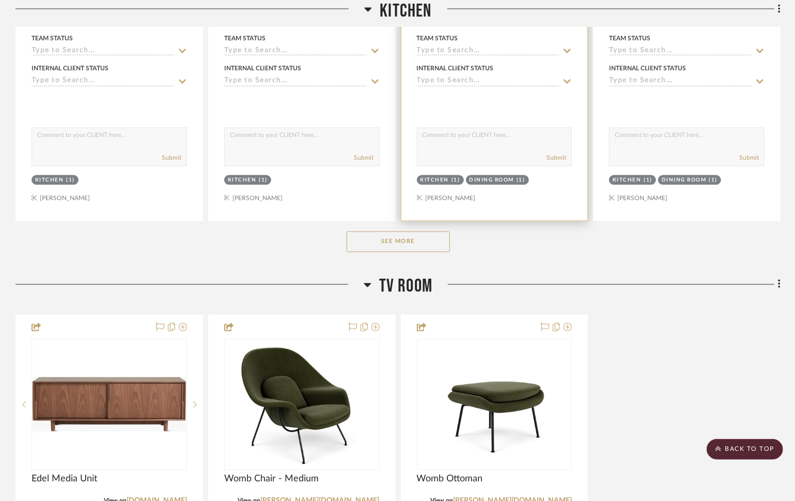
scroll to position [1224, 0]
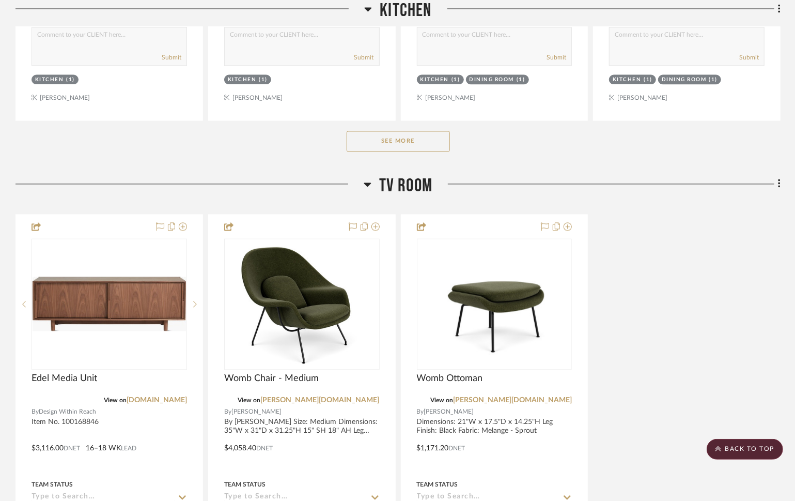
click at [417, 142] on button "See More" at bounding box center [398, 141] width 103 height 21
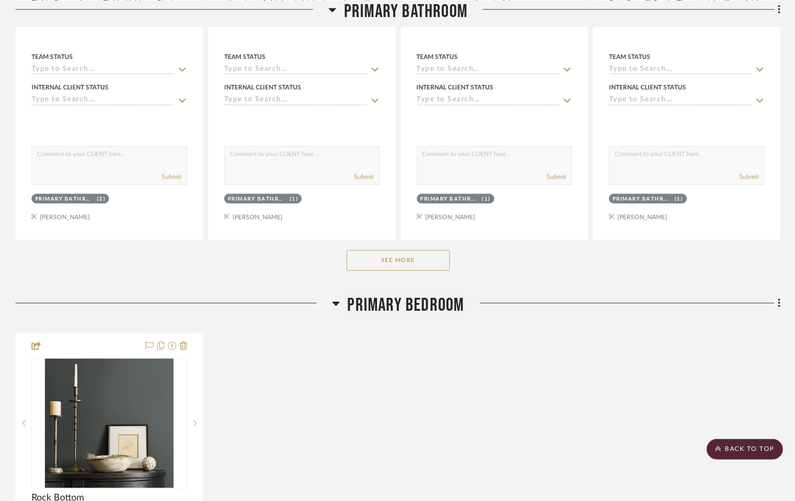
scroll to position [3076, 0]
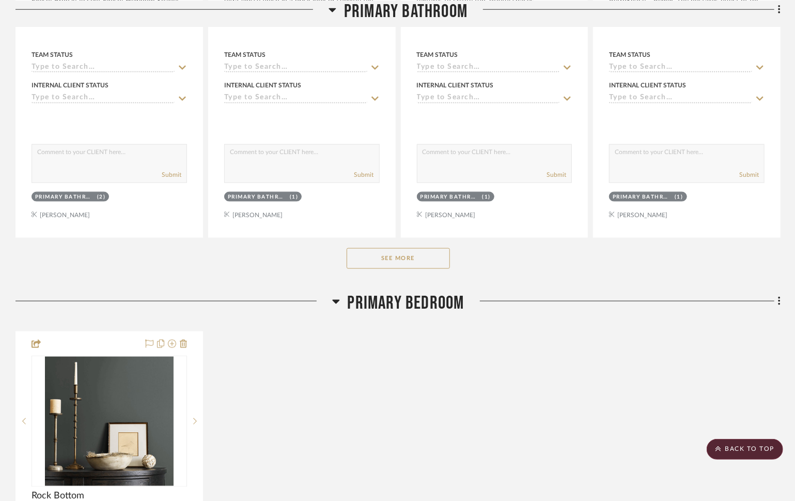
click at [426, 261] on button "See More" at bounding box center [398, 258] width 103 height 21
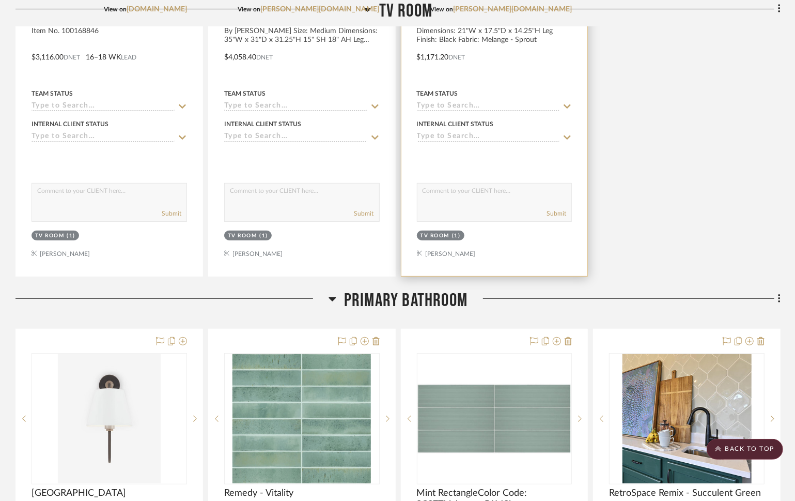
scroll to position [2728, 0]
